Goal: Transaction & Acquisition: Book appointment/travel/reservation

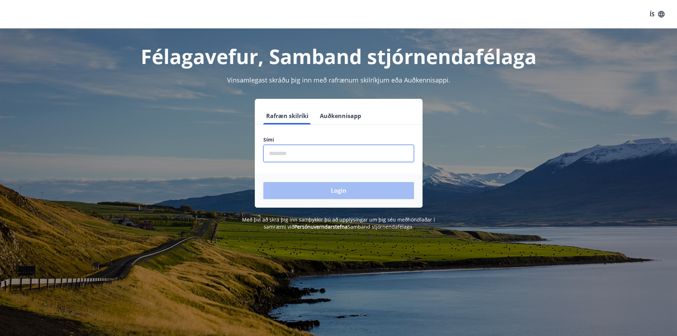
click at [284, 146] on input "phone" at bounding box center [338, 153] width 151 height 17
type input "********"
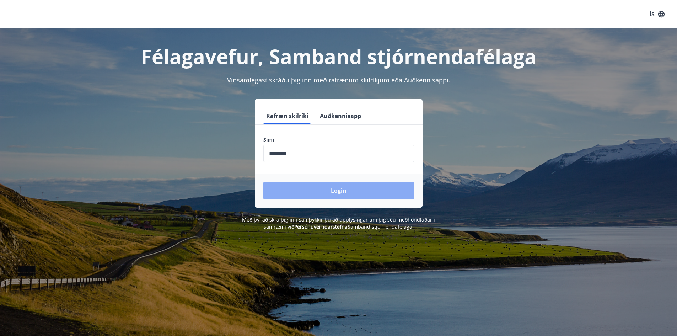
click at [312, 187] on button "Login" at bounding box center [338, 190] width 151 height 17
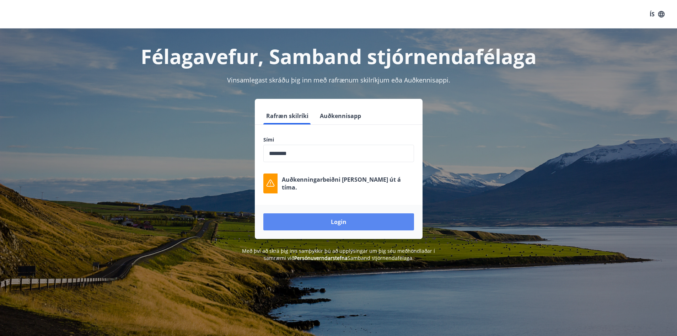
click at [327, 227] on button "Login" at bounding box center [338, 221] width 151 height 17
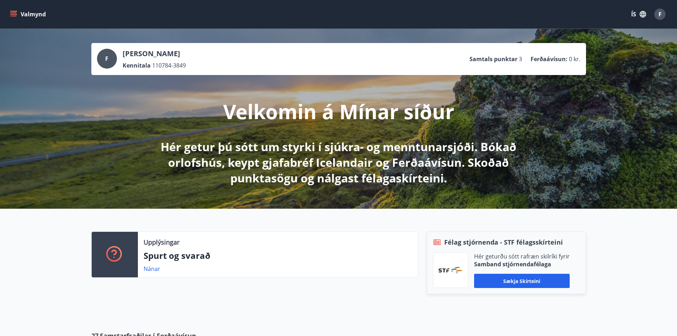
click at [18, 20] on button "Valmynd" at bounding box center [29, 14] width 40 height 13
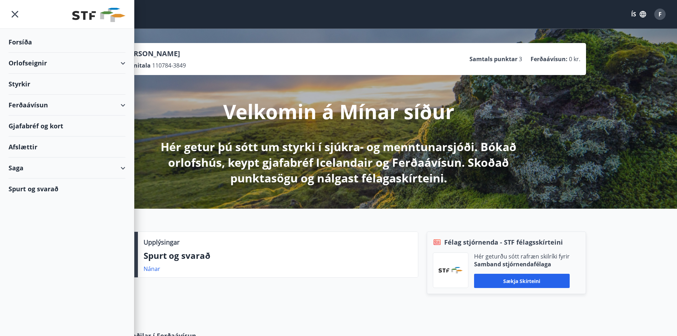
click at [121, 64] on div "Orlofseignir" at bounding box center [67, 63] width 117 height 21
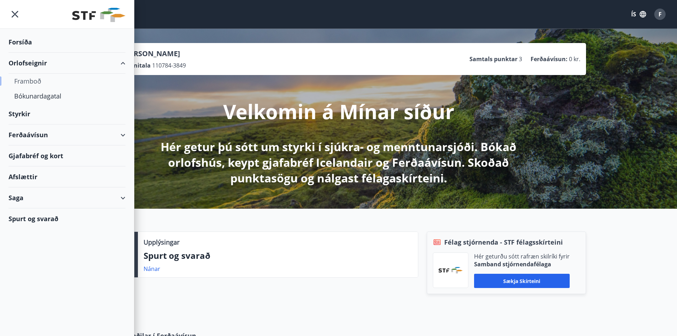
click at [102, 78] on div "Framboð" at bounding box center [67, 81] width 106 height 15
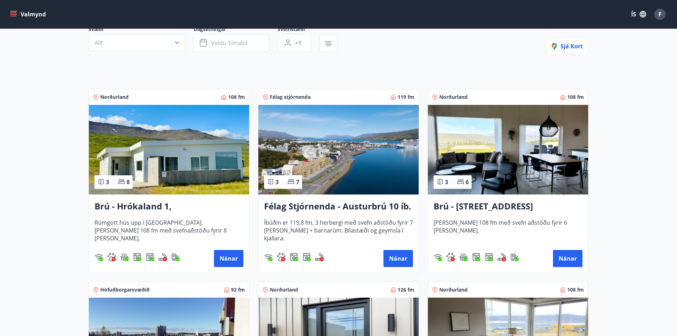
scroll to position [71, 0]
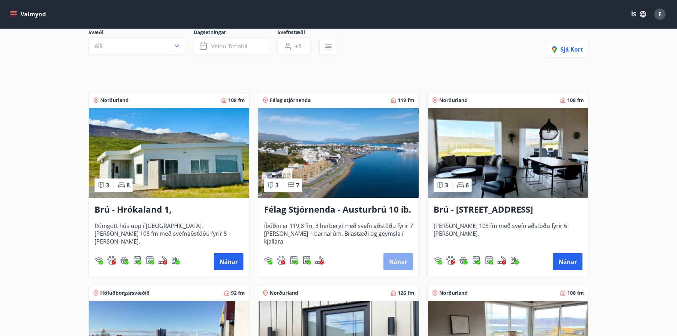
click at [398, 261] on button "Nánar" at bounding box center [399, 261] width 30 height 17
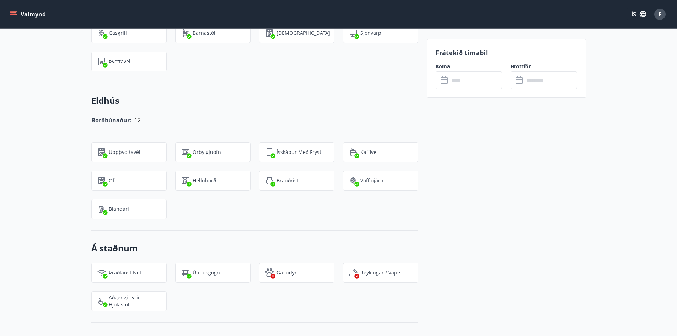
scroll to position [711, 0]
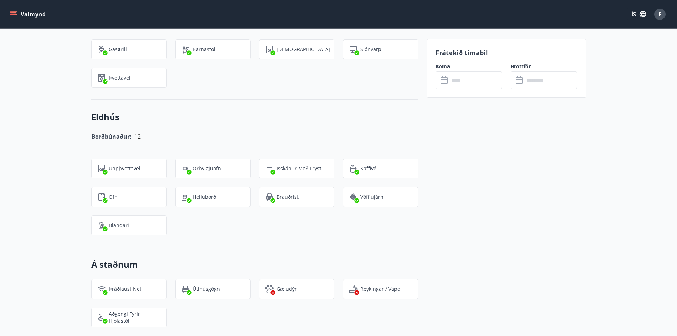
click at [471, 87] on input "text" at bounding box center [475, 79] width 53 height 17
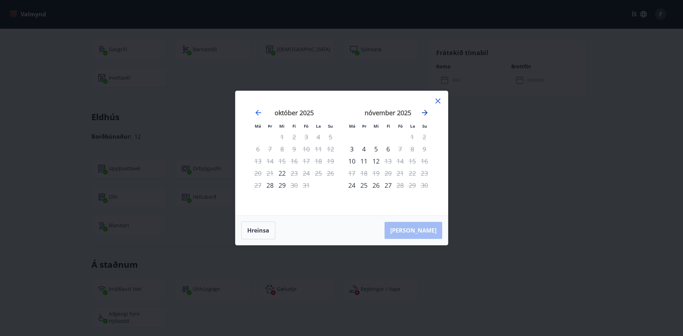
click at [423, 113] on icon "Move forward to switch to the next month." at bounding box center [424, 112] width 9 height 9
click at [303, 135] on div "2" at bounding box center [306, 137] width 12 height 12
click at [304, 139] on div "2" at bounding box center [306, 137] width 12 height 12
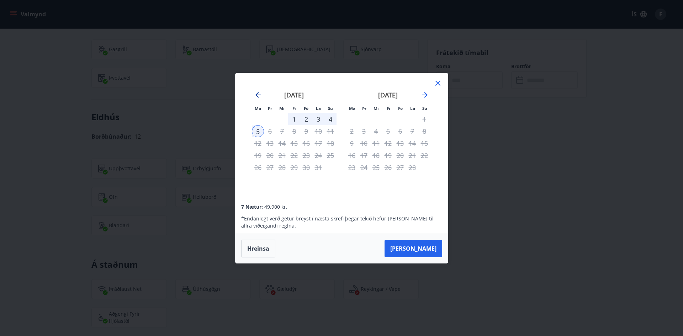
click at [256, 97] on icon "Move backward to switch to the previous month." at bounding box center [258, 95] width 9 height 9
click at [399, 120] on div "2" at bounding box center [400, 119] width 12 height 12
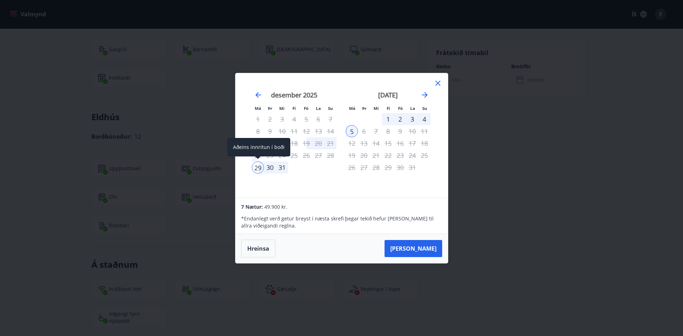
click at [255, 171] on div "29" at bounding box center [258, 167] width 12 height 12
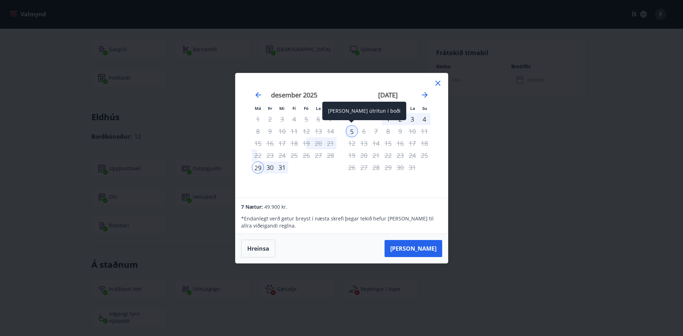
click at [350, 129] on div "5" at bounding box center [352, 131] width 12 height 12
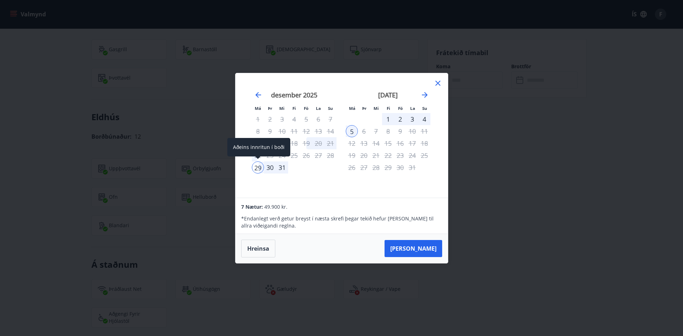
click at [261, 163] on div "29" at bounding box center [258, 167] width 12 height 12
click at [272, 165] on div "30" at bounding box center [270, 167] width 12 height 12
click at [276, 166] on div "31" at bounding box center [282, 167] width 12 height 12
click at [277, 166] on div "31" at bounding box center [282, 167] width 12 height 12
click at [280, 167] on div "31" at bounding box center [282, 167] width 12 height 12
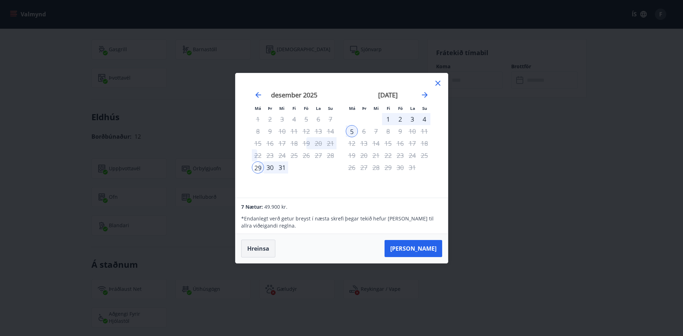
click at [257, 246] on button "Hreinsa" at bounding box center [258, 249] width 34 height 18
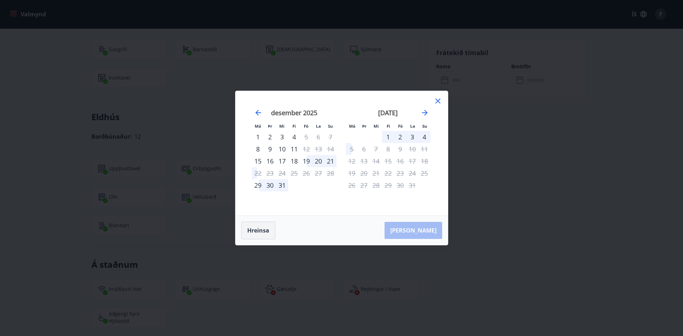
click at [251, 235] on button "Hreinsa" at bounding box center [258, 231] width 34 height 18
click at [436, 108] on div "nóvember 2025 1 2 3 4 5 6 7 8 9 10 11 12 13 14 15 16 17 18 19 20 21 22 23 24 25…" at bounding box center [435, 158] width 377 height 117
click at [436, 93] on div "Má Þr Mi Fi Fö La Su Má Þr Mi Fi Fö La Su nóvember 2025 1 2 3 4 5 6 7 8 9 10 11…" at bounding box center [341, 153] width 212 height 124
click at [437, 100] on icon at bounding box center [437, 101] width 9 height 9
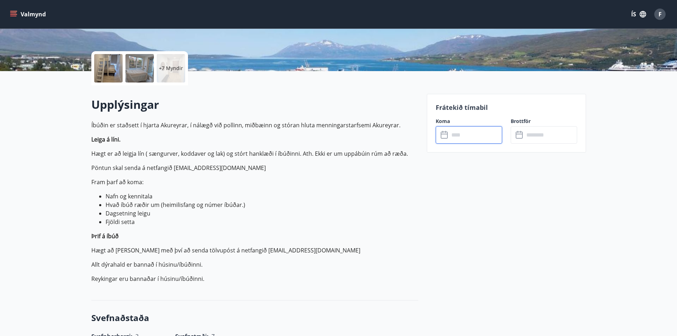
scroll to position [0, 0]
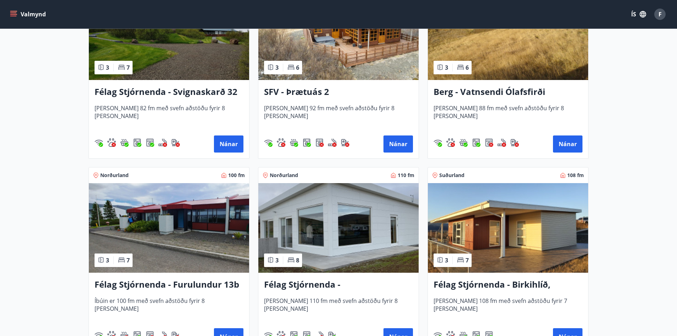
scroll to position [1351, 0]
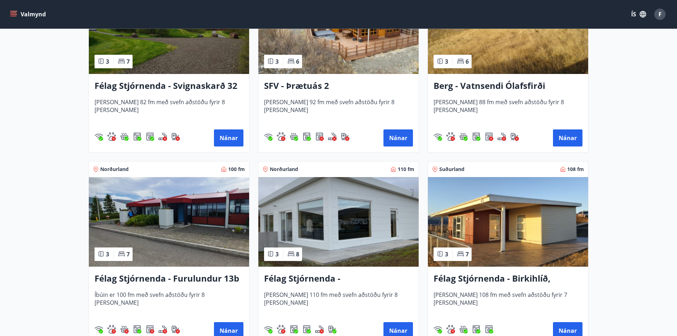
click at [359, 274] on h3 "Félag Stjórnenda - Hvassaland 7" at bounding box center [338, 278] width 149 height 13
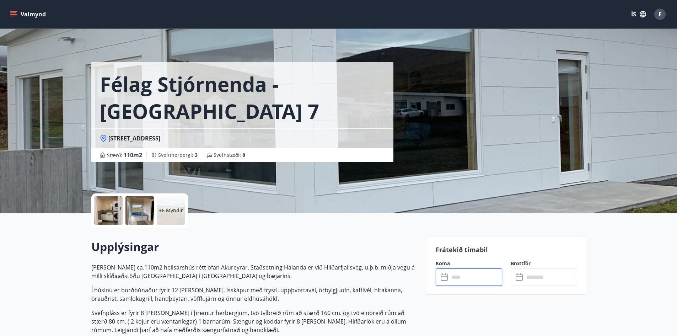
click at [451, 279] on input "text" at bounding box center [475, 276] width 53 height 17
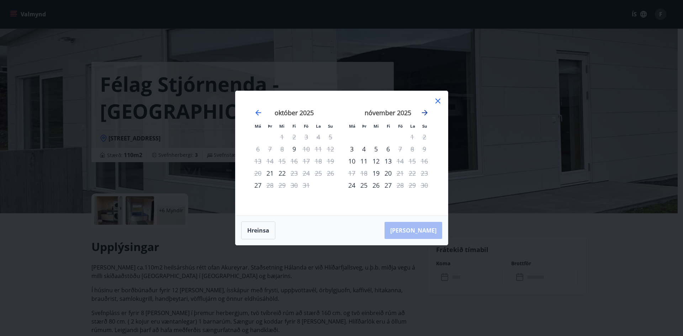
click at [424, 112] on icon "Move forward to switch to the next month." at bounding box center [425, 113] width 6 height 6
click at [435, 98] on icon at bounding box center [437, 101] width 9 height 9
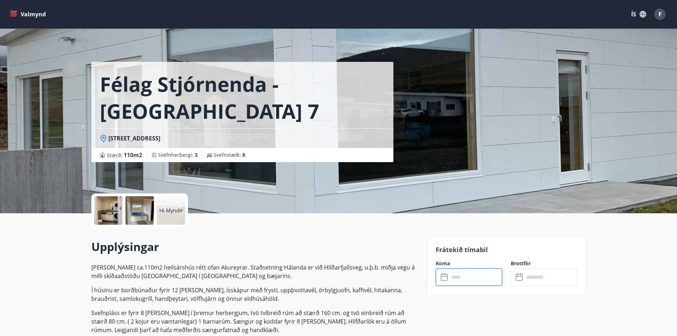
click at [10, 13] on icon "menu" at bounding box center [13, 14] width 7 height 7
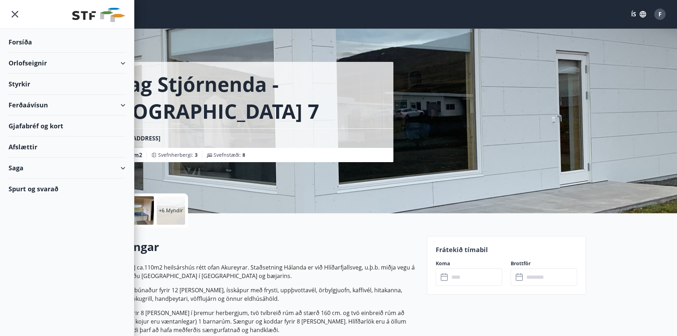
click at [45, 68] on div "Orlofseignir" at bounding box center [67, 63] width 117 height 21
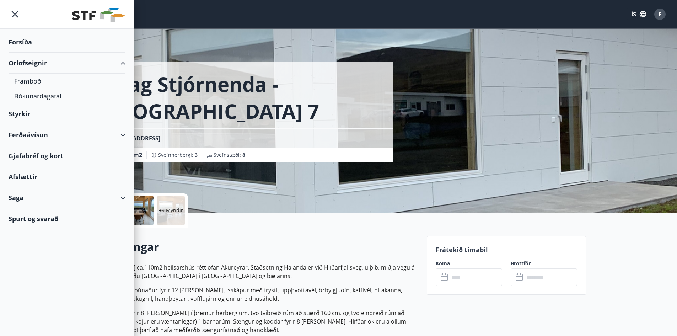
click at [56, 60] on div "Orlofseignir" at bounding box center [67, 63] width 117 height 21
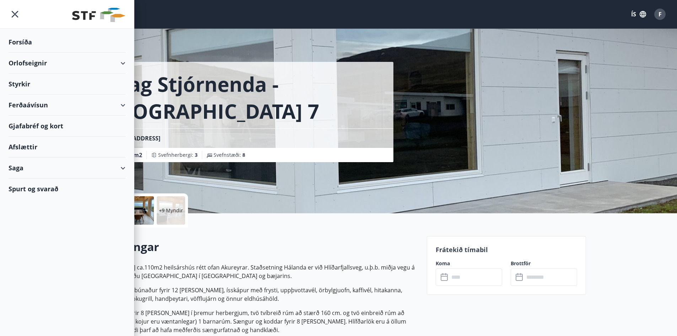
click at [16, 15] on icon "menu" at bounding box center [15, 14] width 7 height 7
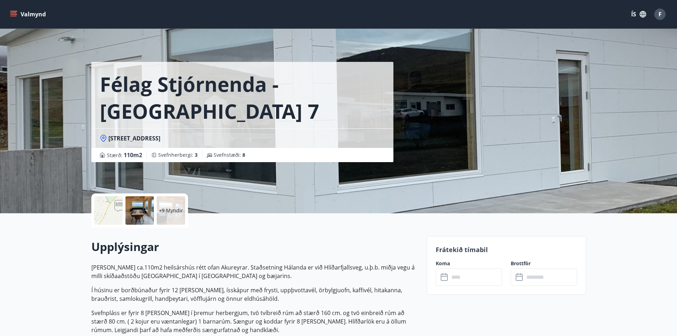
click at [15, 14] on icon "menu" at bounding box center [13, 14] width 7 height 7
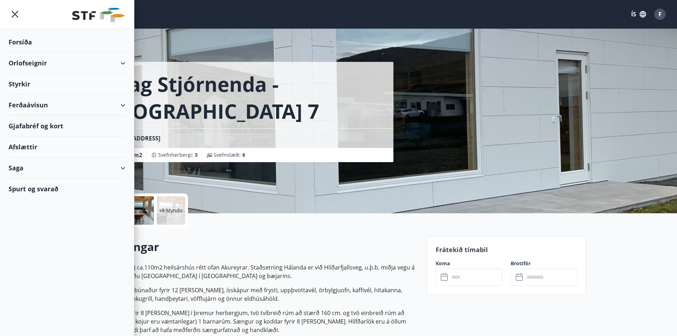
click at [120, 62] on div "Orlofseignir" at bounding box center [67, 63] width 117 height 21
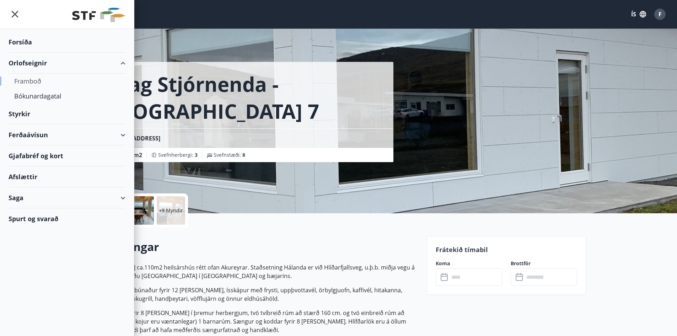
click at [37, 79] on div "Framboð" at bounding box center [67, 81] width 106 height 15
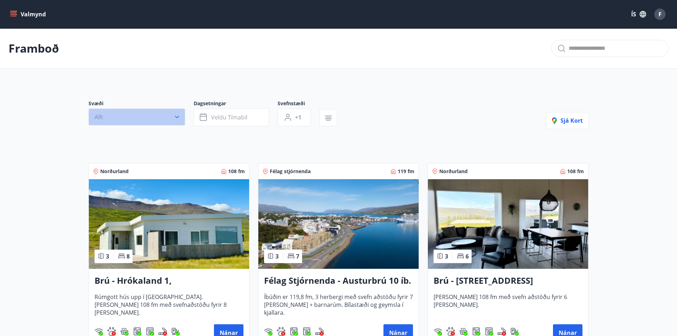
click at [156, 110] on button "Allt" at bounding box center [137, 116] width 97 height 17
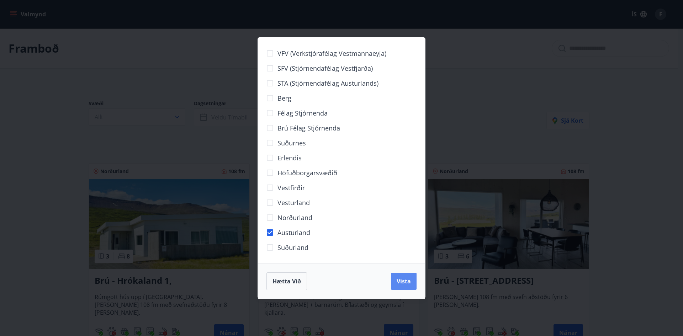
click at [411, 283] on button "Vista" at bounding box center [404, 281] width 26 height 17
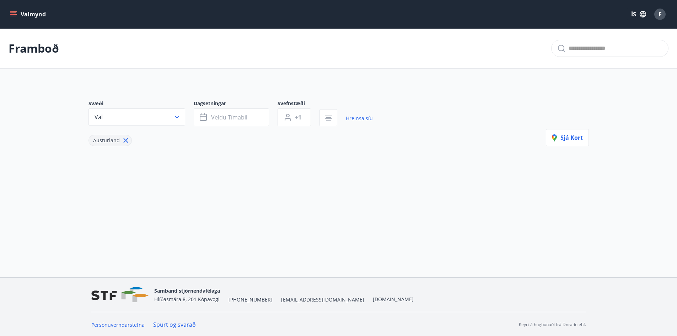
click at [122, 143] on icon at bounding box center [126, 141] width 8 height 8
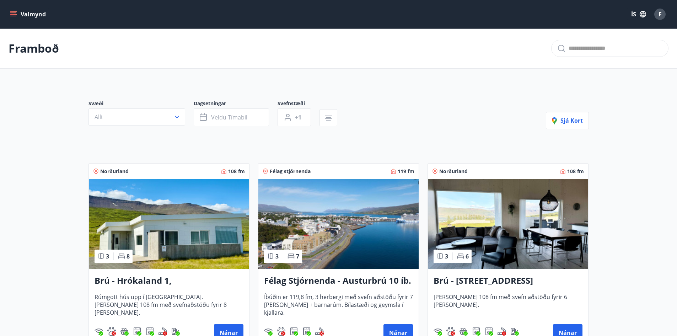
click at [145, 278] on h3 "Brú - Hrókaland 1, Akureyri" at bounding box center [169, 281] width 149 height 13
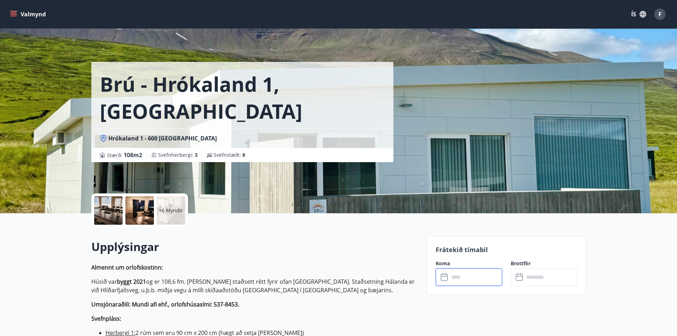
click at [467, 279] on input "text" at bounding box center [475, 276] width 53 height 17
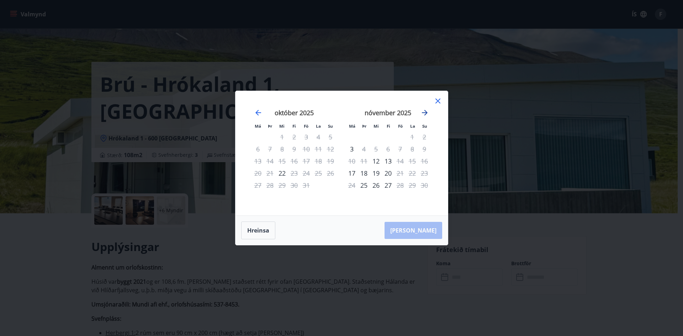
click at [421, 115] on icon "Move forward to switch to the next month." at bounding box center [424, 112] width 9 height 9
click at [439, 102] on icon at bounding box center [437, 100] width 5 height 5
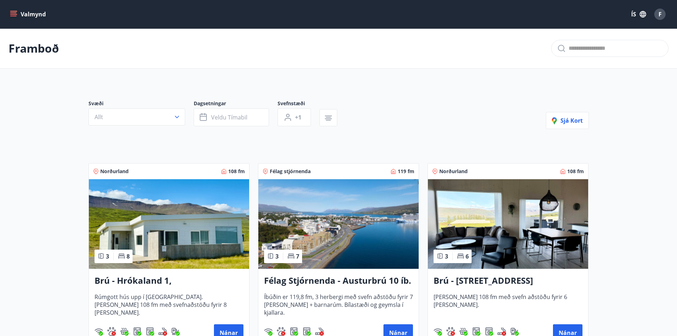
click at [300, 281] on h3 "Félag Stjórnenda - Austurbrú 10 íb. 201" at bounding box center [338, 281] width 149 height 13
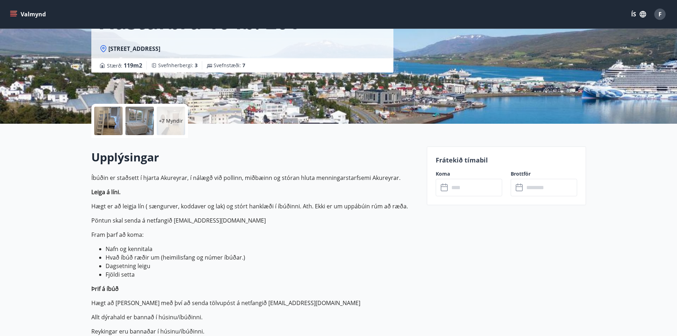
scroll to position [178, 0]
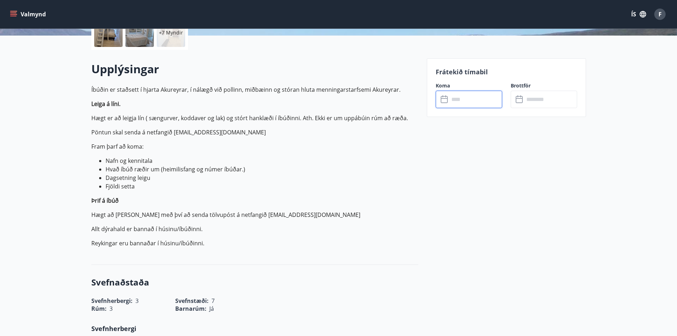
click at [475, 104] on input "text" at bounding box center [475, 99] width 53 height 17
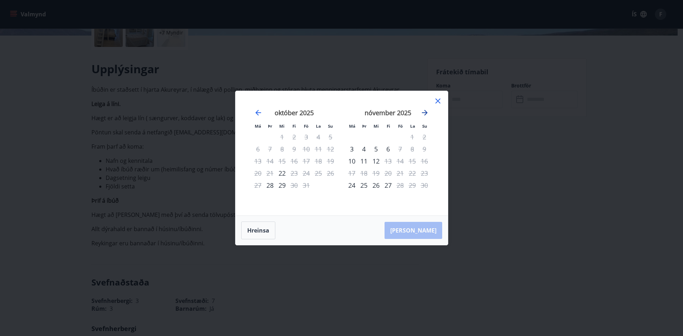
click at [425, 115] on icon "Move forward to switch to the next month." at bounding box center [424, 112] width 9 height 9
click at [399, 161] on div "19" at bounding box center [400, 161] width 12 height 12
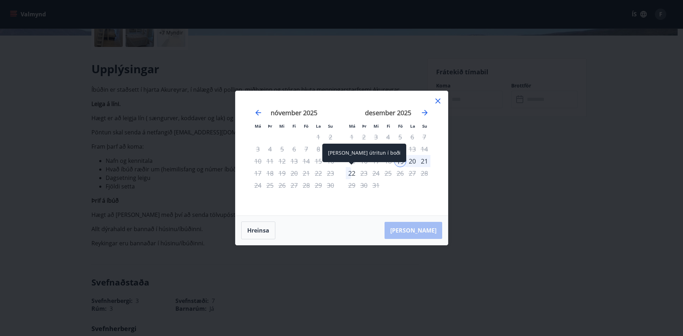
click at [349, 174] on div "22" at bounding box center [352, 173] width 12 height 12
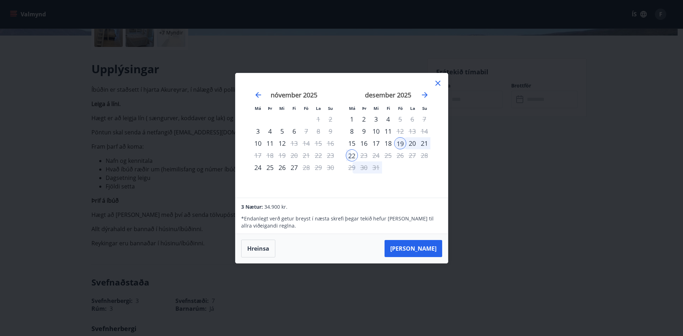
click at [437, 81] on icon at bounding box center [437, 83] width 9 height 9
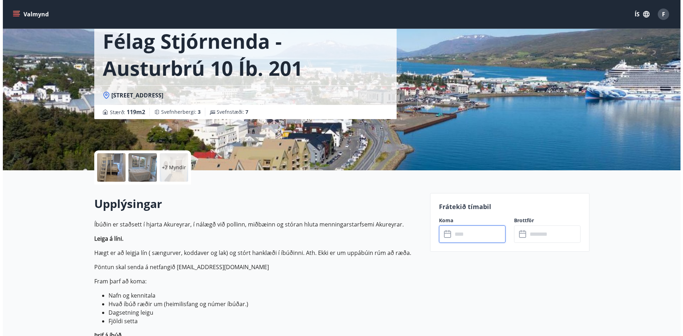
scroll to position [36, 0]
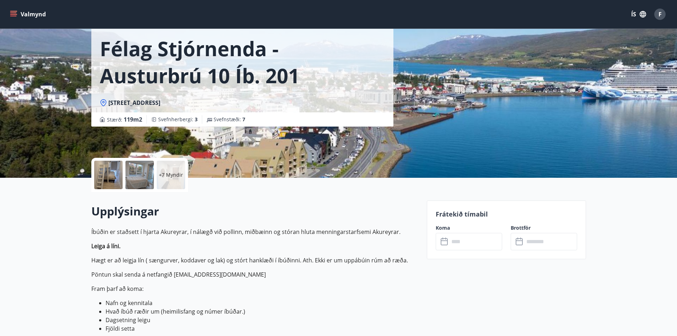
click at [121, 171] on div at bounding box center [108, 175] width 28 height 28
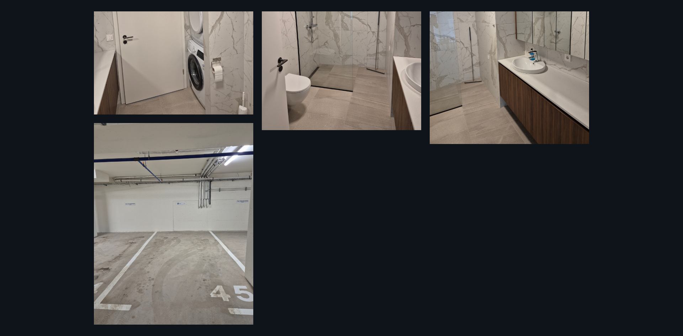
scroll to position [783, 0]
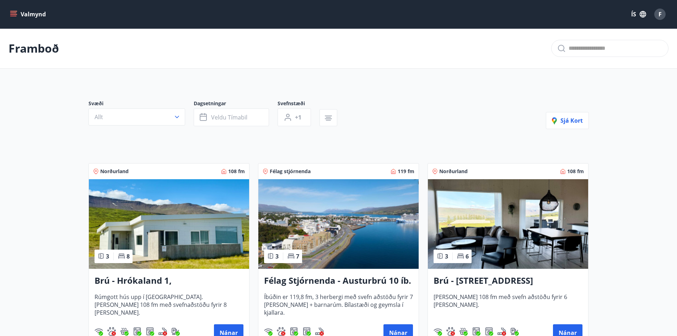
click at [314, 280] on h3 "Félag Stjórnenda - Austurbrú 10 íb. 201" at bounding box center [338, 281] width 149 height 13
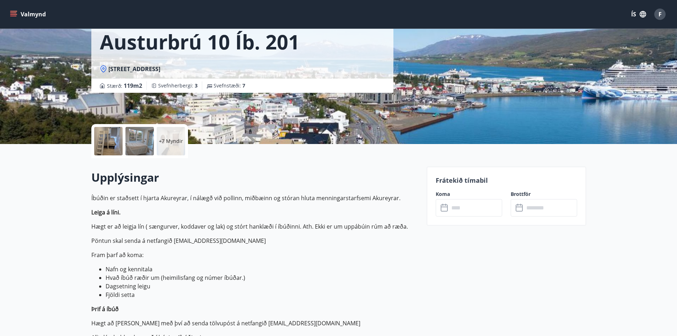
scroll to position [71, 0]
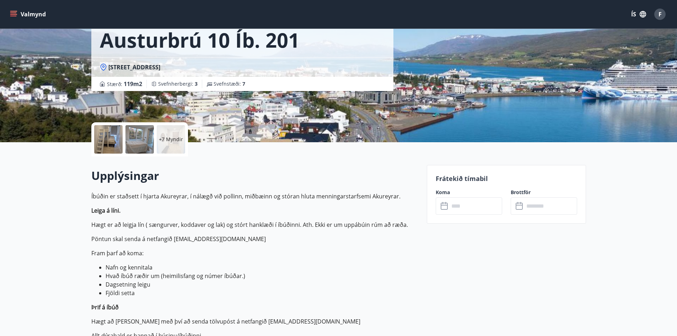
click at [459, 209] on input "text" at bounding box center [475, 205] width 53 height 17
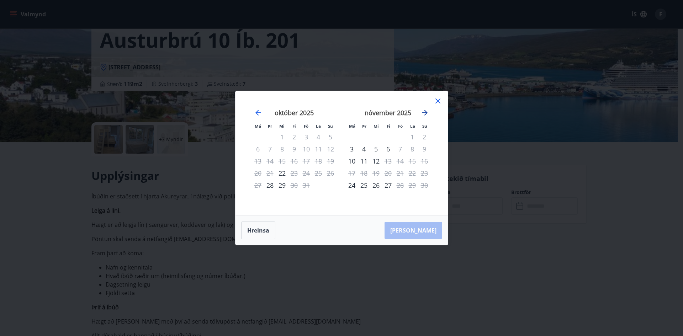
click at [427, 111] on icon "Move forward to switch to the next month." at bounding box center [424, 112] width 9 height 9
click at [403, 135] on div "2" at bounding box center [400, 137] width 12 height 12
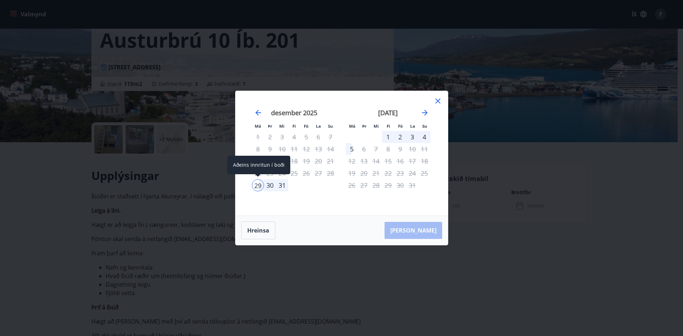
click at [257, 186] on div "29" at bounding box center [258, 185] width 12 height 12
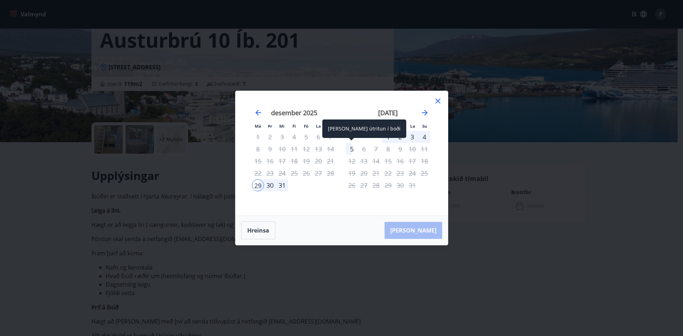
click at [350, 144] on div "5" at bounding box center [352, 149] width 12 height 12
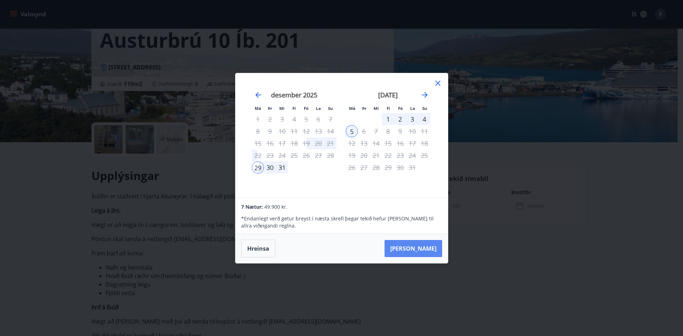
click at [430, 246] on button "Taka Frá" at bounding box center [413, 248] width 58 height 17
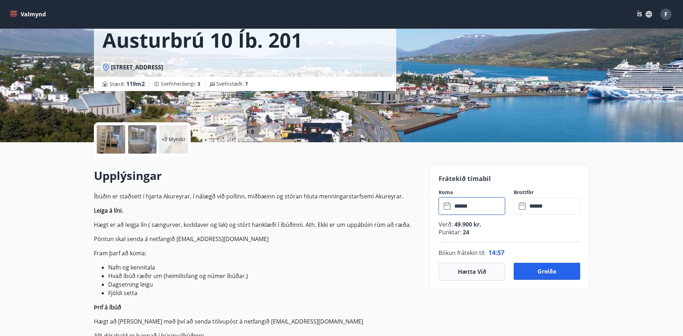
type input "******"
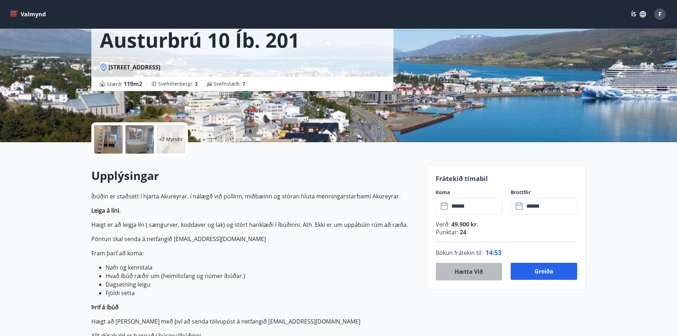
click at [464, 267] on button "Hætta við" at bounding box center [469, 272] width 66 height 18
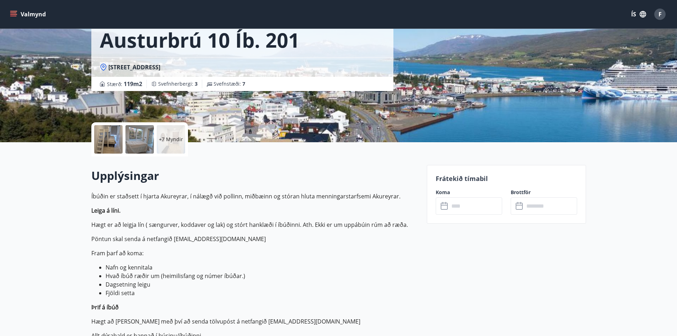
click at [17, 13] on button "Valmynd" at bounding box center [29, 14] width 40 height 13
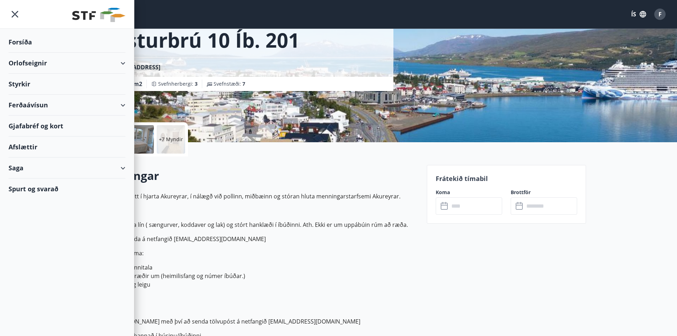
click at [60, 165] on div "Saga" at bounding box center [67, 168] width 117 height 21
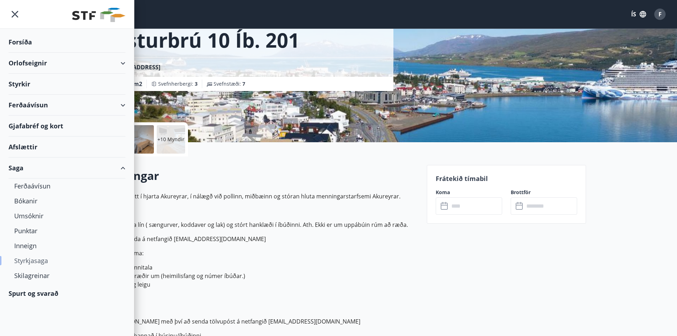
click at [24, 262] on div "Styrkjasaga" at bounding box center [67, 260] width 106 height 15
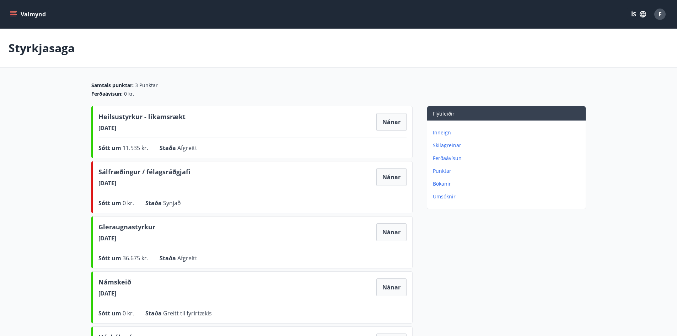
click at [446, 193] on p "Umsóknir" at bounding box center [508, 196] width 150 height 7
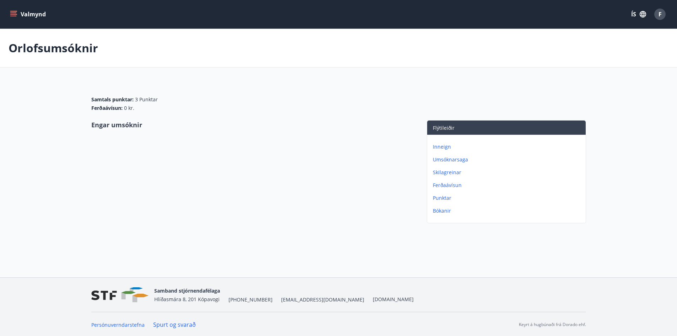
drag, startPoint x: 14, startPoint y: 6, endPoint x: 14, endPoint y: 10, distance: 3.9
click at [14, 8] on div "Valmynd ÍS F" at bounding box center [339, 14] width 660 height 17
click at [14, 11] on icon "menu" at bounding box center [13, 14] width 7 height 7
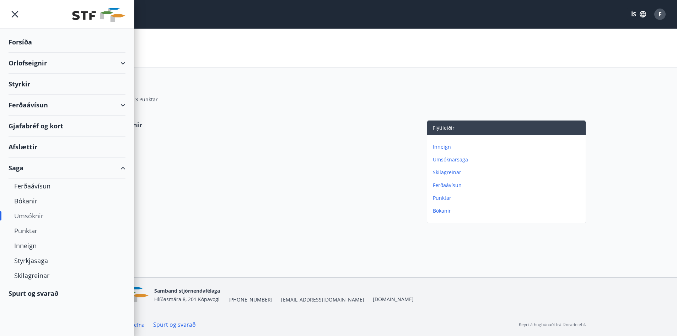
click at [14, 80] on div "Styrkir" at bounding box center [67, 84] width 117 height 21
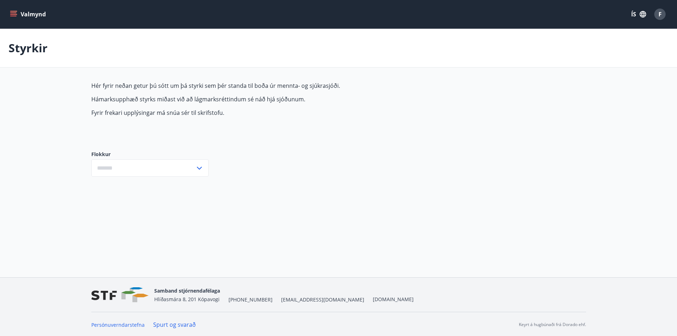
type input "***"
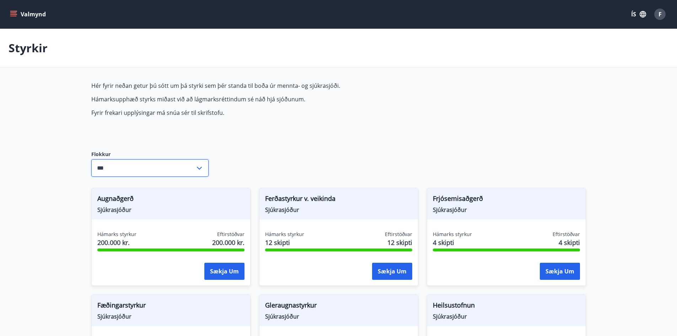
click at [174, 172] on input "***" at bounding box center [143, 167] width 104 height 17
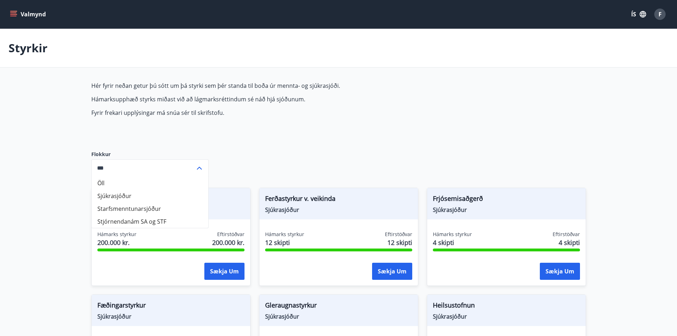
click at [411, 118] on div "Hér fyrir neðan getur þú sótt um þá styrki sem þér standa til boða úr mennta- o…" at bounding box center [259, 111] width 336 height 58
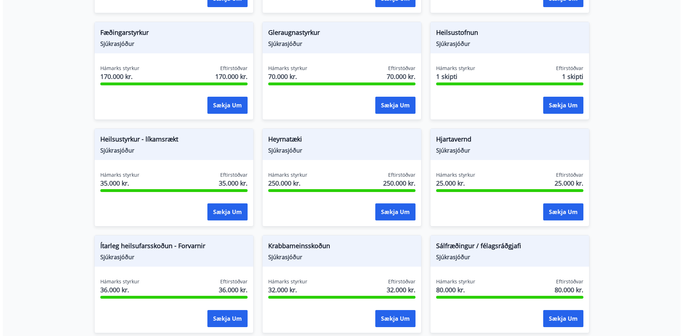
scroll to position [284, 0]
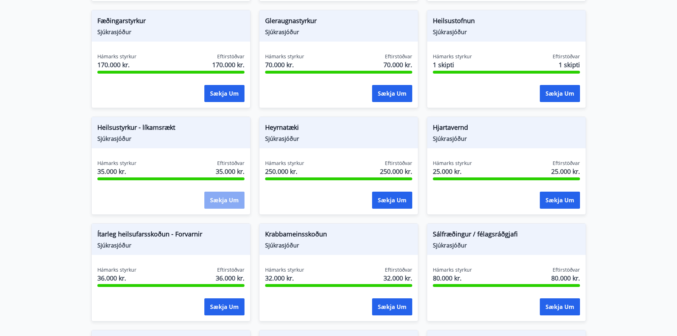
click at [222, 198] on button "Sækja um" at bounding box center [224, 200] width 40 height 17
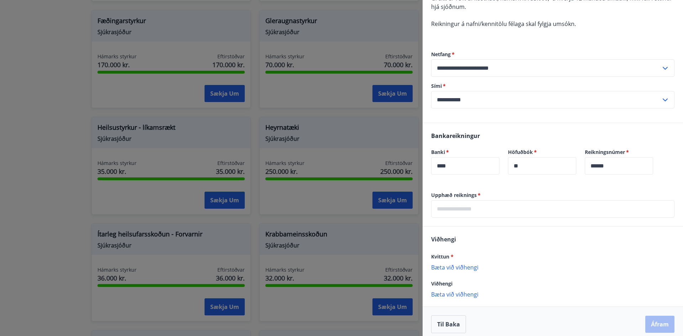
scroll to position [112, 0]
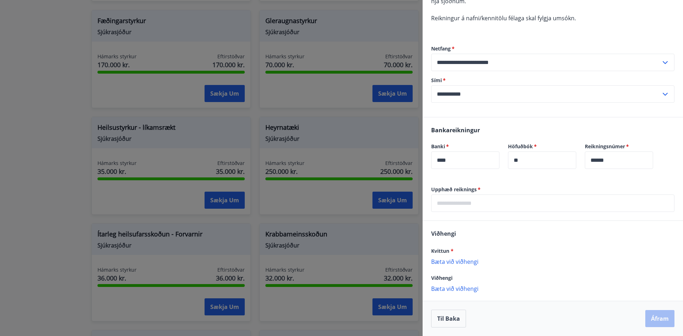
click at [475, 207] on input "text" at bounding box center [552, 202] width 243 height 17
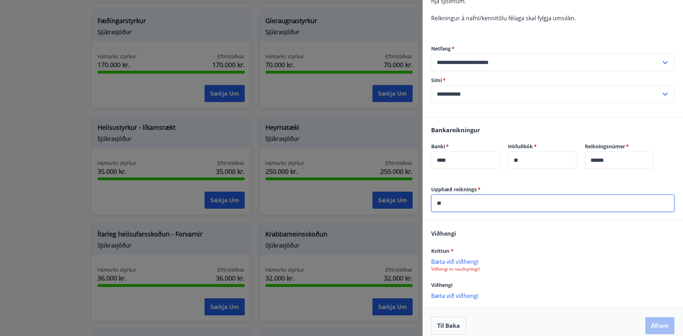
type input "*"
type input "*****"
click at [451, 259] on p "Bæta við viðhengi" at bounding box center [552, 261] width 243 height 7
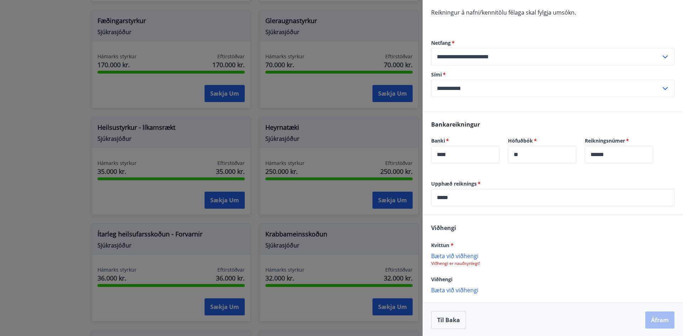
scroll to position [119, 0]
click at [473, 291] on p "Bæta við viðhengi" at bounding box center [552, 289] width 243 height 7
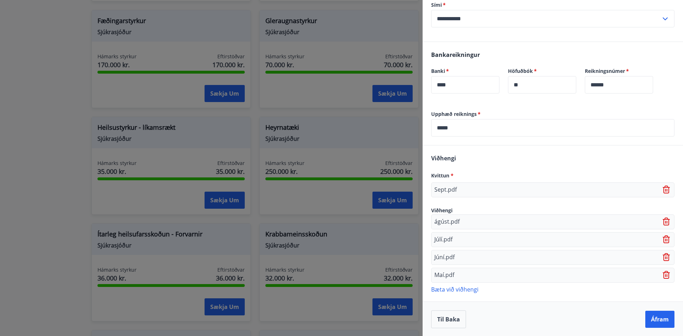
scroll to position [188, 0]
click at [649, 319] on button "Áfram" at bounding box center [659, 318] width 29 height 17
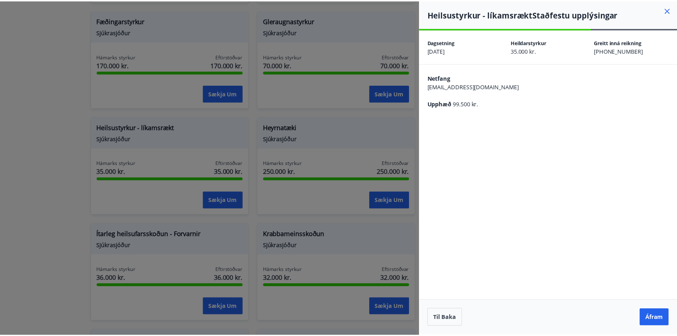
scroll to position [0, 0]
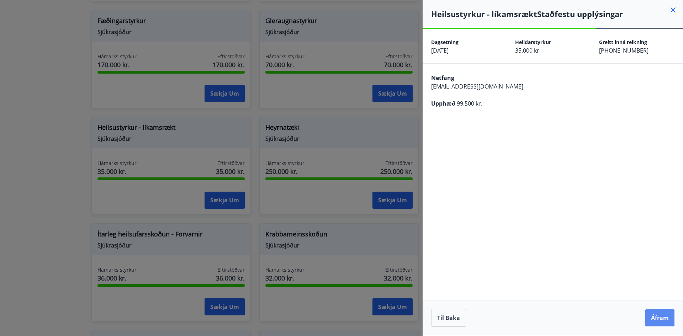
click at [661, 319] on button "Áfram" at bounding box center [659, 317] width 29 height 17
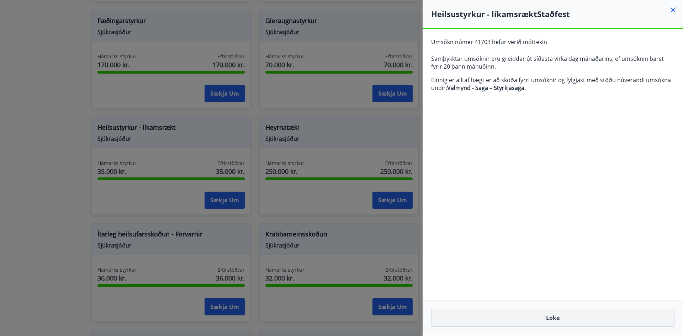
click at [546, 316] on button "Loka" at bounding box center [552, 318] width 243 height 18
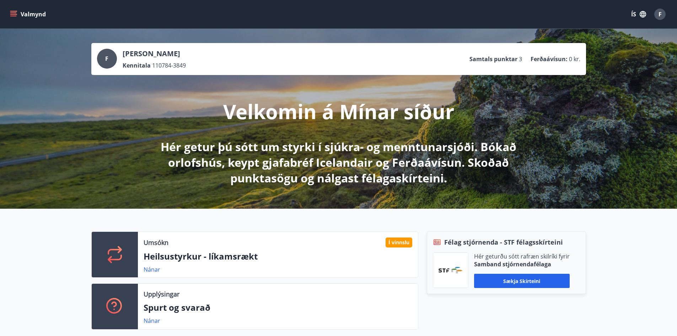
click at [21, 17] on button "Valmynd" at bounding box center [29, 14] width 40 height 13
click at [655, 15] on div "F" at bounding box center [660, 14] width 11 height 11
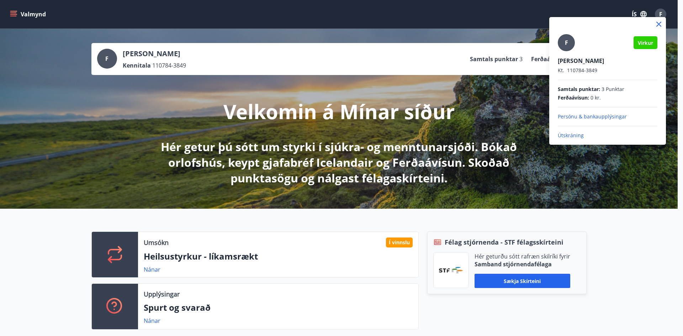
click at [566, 42] on span "F" at bounding box center [566, 43] width 3 height 8
click at [566, 52] on input "F" at bounding box center [606, 55] width 97 height 7
click at [481, 86] on div at bounding box center [341, 168] width 683 height 336
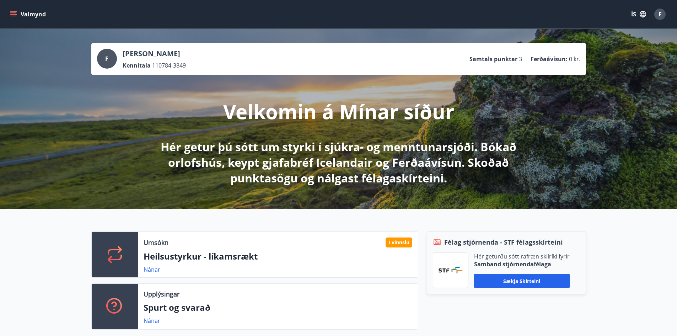
click at [426, 63] on div "F [PERSON_NAME] Kennitala 110784-3849 Samtals punktar 3 Ferðaávísun : 0 kr." at bounding box center [339, 59] width 484 height 21
click at [115, 61] on div "F" at bounding box center [107, 59] width 20 height 20
click at [17, 13] on button "Valmynd" at bounding box center [29, 14] width 40 height 13
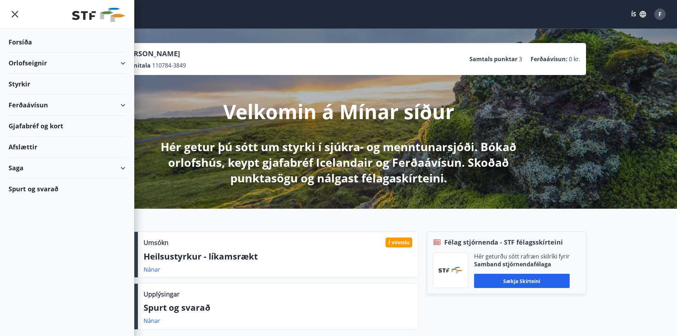
click at [43, 167] on div "Saga" at bounding box center [67, 168] width 117 height 21
click at [29, 277] on div "Skilagreinar" at bounding box center [67, 275] width 106 height 15
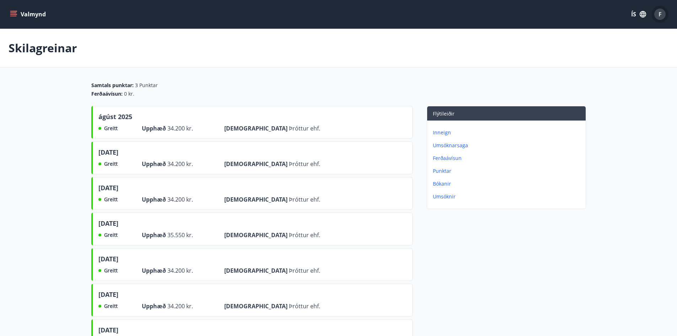
click at [660, 16] on span "F" at bounding box center [660, 14] width 3 height 8
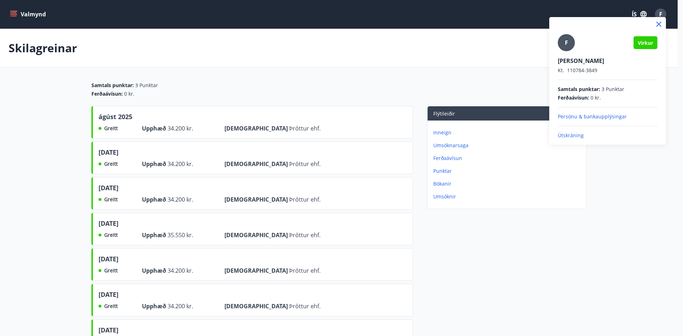
click at [17, 21] on div at bounding box center [341, 168] width 683 height 336
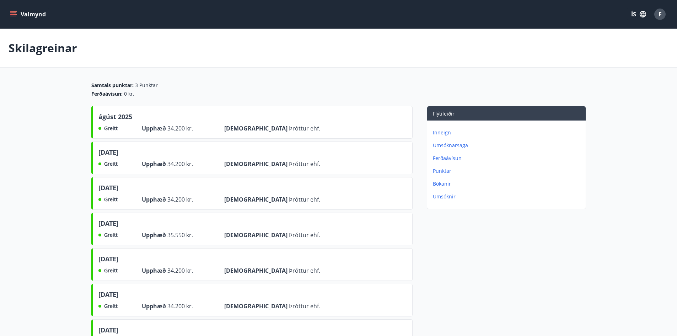
click at [12, 12] on icon "menu" at bounding box center [13, 12] width 6 height 1
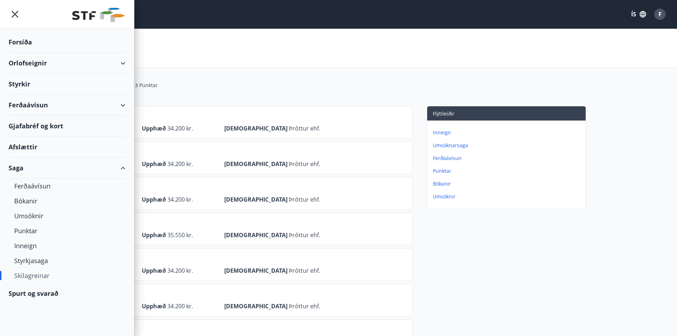
click at [26, 292] on div "Spurt og svarað" at bounding box center [67, 293] width 117 height 21
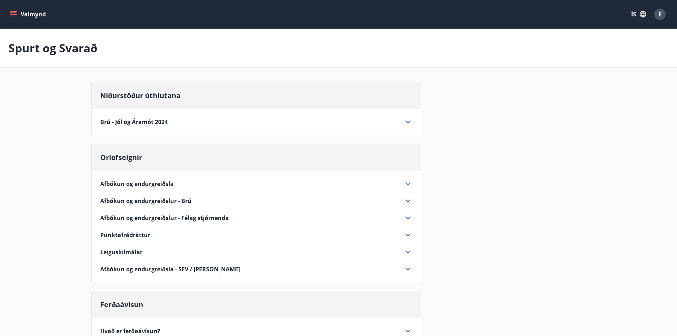
click at [656, 17] on div "F" at bounding box center [660, 14] width 11 height 11
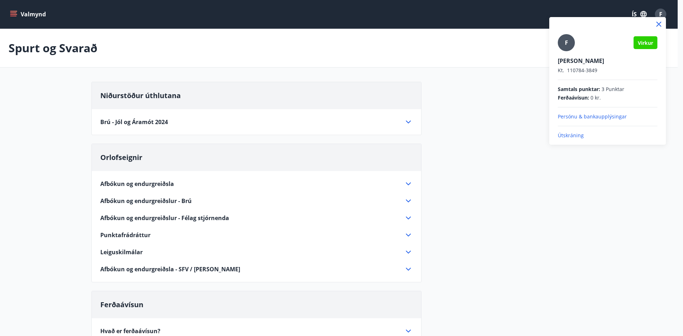
click at [574, 139] on p "Útskráning" at bounding box center [608, 135] width 100 height 7
